Goal: Find specific page/section: Find specific page/section

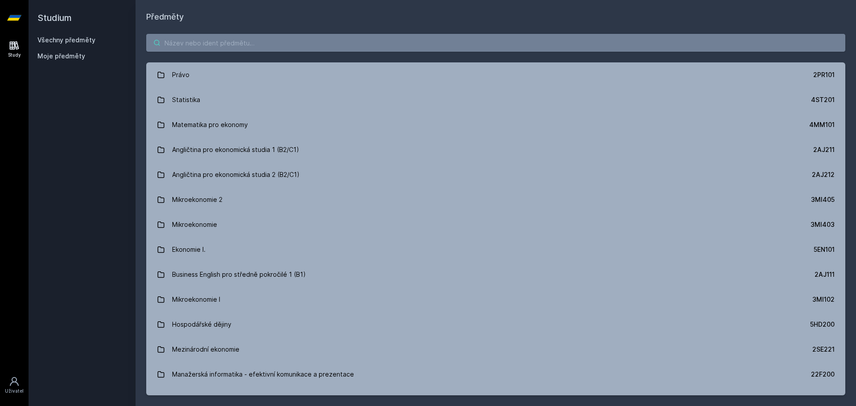
click at [270, 44] on input "search" at bounding box center [495, 43] width 699 height 18
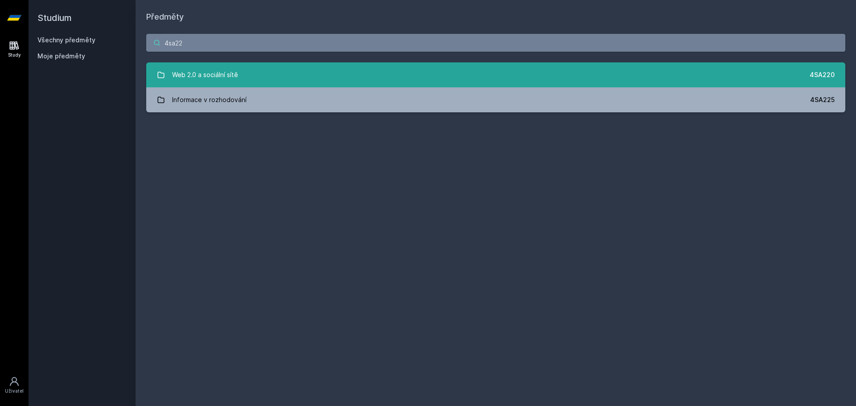
type input "4sa22"
click at [225, 65] on link "Web 2.0 a sociální sítě 4SA220" at bounding box center [495, 74] width 699 height 25
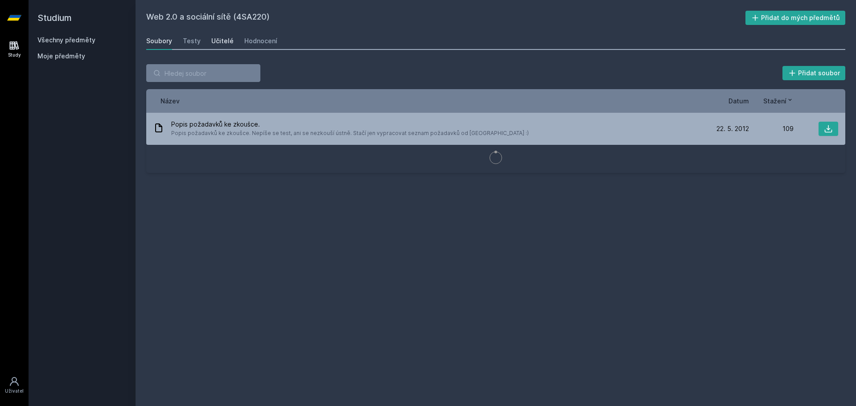
click at [222, 41] on div "Učitelé" at bounding box center [222, 41] width 22 height 9
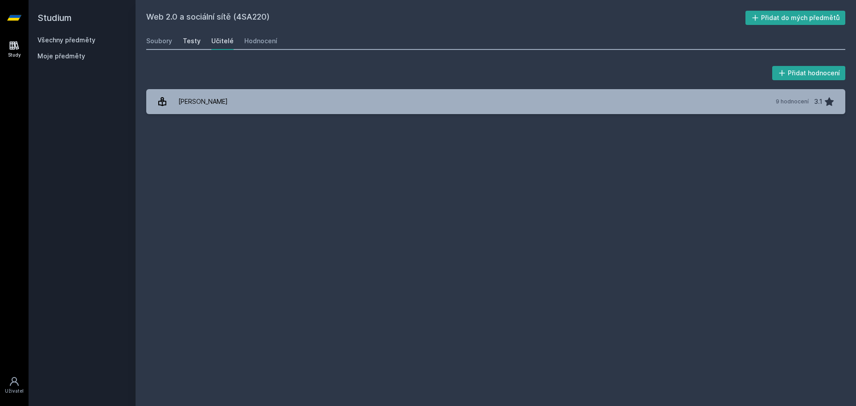
click at [191, 38] on div "Testy" at bounding box center [192, 41] width 18 height 9
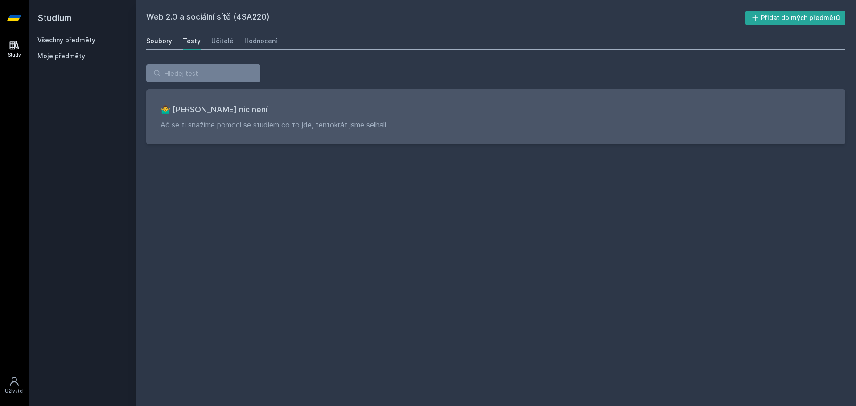
click at [162, 39] on div "Soubory" at bounding box center [159, 41] width 26 height 9
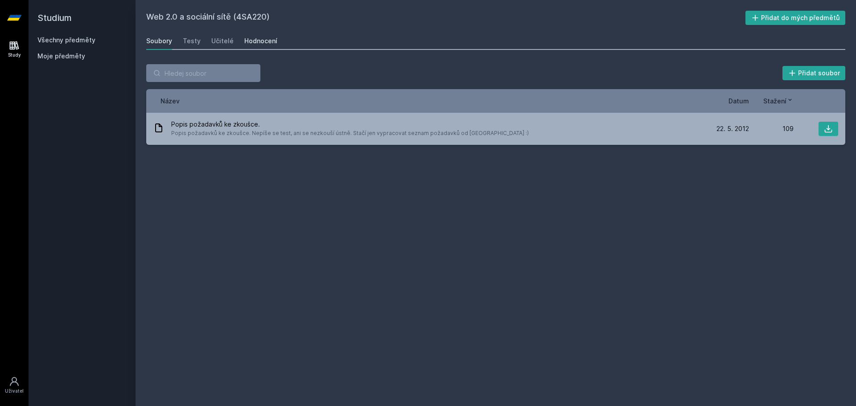
click at [247, 39] on div "Hodnocení" at bounding box center [260, 41] width 33 height 9
